Goal: Find contact information: Obtain details needed to contact an individual or organization

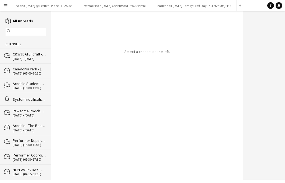
click at [7, 4] on app-icon "Menu" at bounding box center [5, 5] width 4 height 4
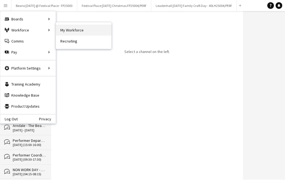
click at [74, 30] on link "My Workforce" at bounding box center [83, 30] width 55 height 11
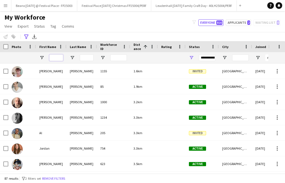
click at [54, 58] on input "First Name Filter Input" at bounding box center [56, 57] width 14 height 7
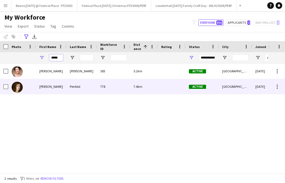
type input "*****"
click at [75, 85] on div "Penfold" at bounding box center [81, 86] width 30 height 15
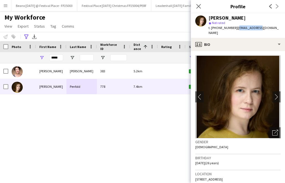
drag, startPoint x: 262, startPoint y: 29, endPoint x: 234, endPoint y: 28, distance: 27.1
click at [234, 28] on app-profile-header "[PERSON_NAME] star Not rated t. [PHONE_NUMBER] | [EMAIL_ADDRESS][DOMAIN_NAME]" at bounding box center [238, 25] width 94 height 25
copy span "[EMAIL_ADDRESS][DOMAIN_NAME]"
click at [198, 6] on icon "Close pop-in" at bounding box center [197, 6] width 5 height 5
